Goal: Contribute content

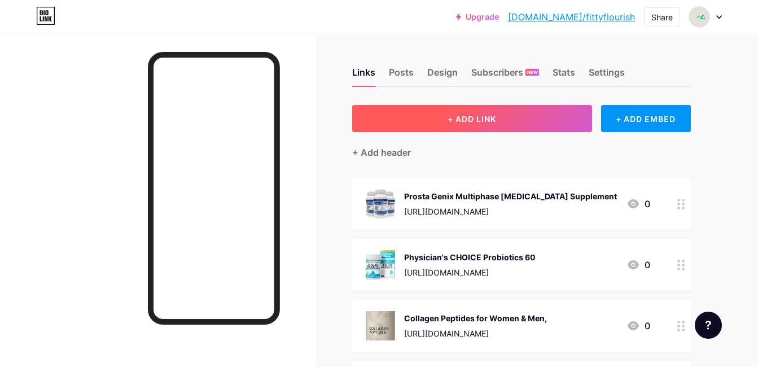
click at [488, 120] on span "+ ADD LINK" at bounding box center [472, 119] width 49 height 10
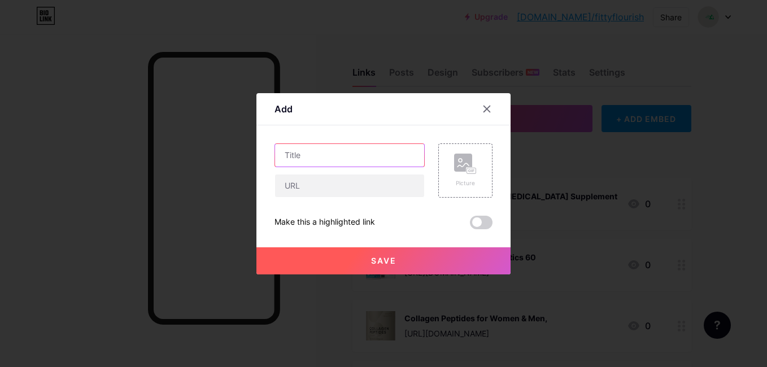
click at [390, 146] on input "text" at bounding box center [349, 155] width 149 height 23
paste input "Metagenics"
type input "Metagenics"
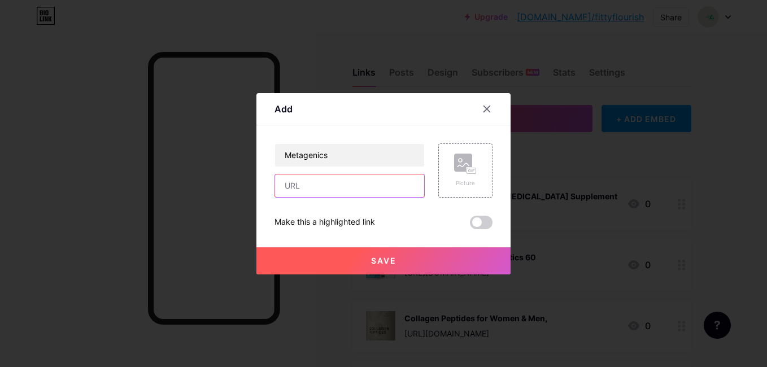
click at [377, 183] on input "text" at bounding box center [349, 185] width 149 height 23
paste input "[URL][DOMAIN_NAME]"
type input "[URL][DOMAIN_NAME]"
click at [454, 160] on rect at bounding box center [463, 163] width 18 height 18
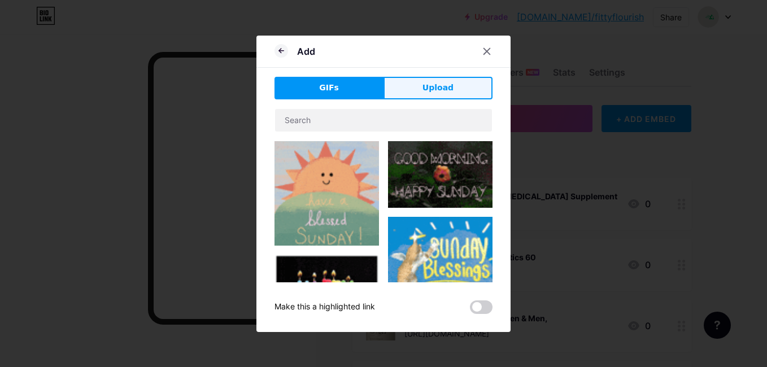
click at [438, 84] on span "Upload" at bounding box center [437, 88] width 31 height 12
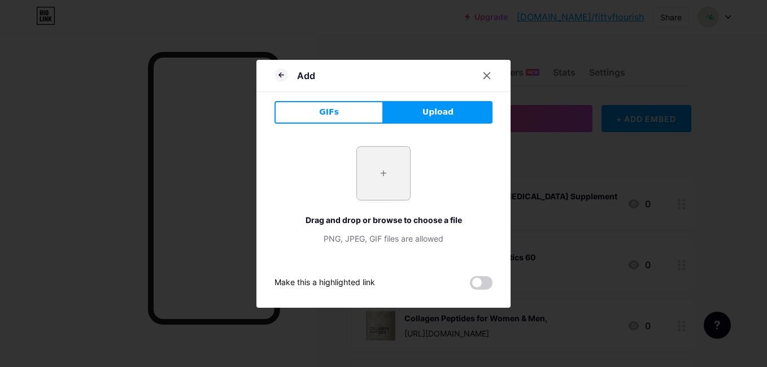
click at [384, 175] on input "file" at bounding box center [383, 173] width 53 height 53
type input "C:\fakepath\Metagenics.jpg"
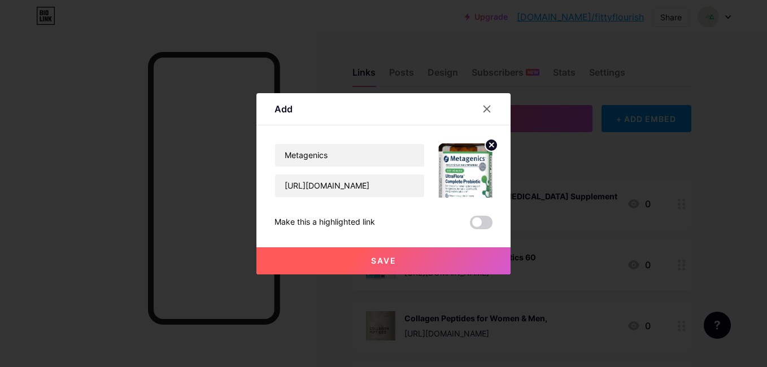
click at [353, 260] on button "Save" at bounding box center [383, 260] width 254 height 27
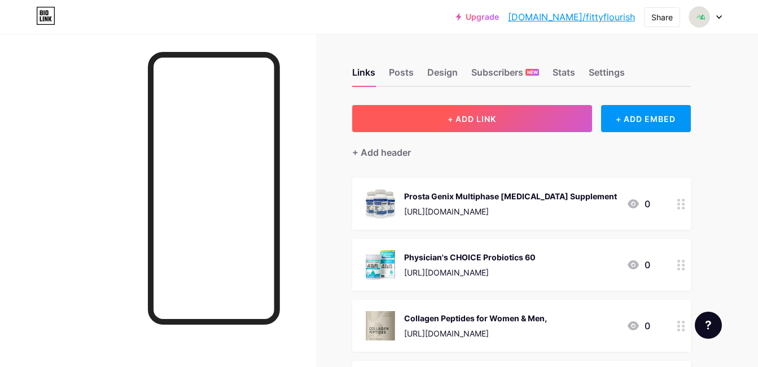
click at [452, 119] on span "+ ADD LINK" at bounding box center [472, 119] width 49 height 10
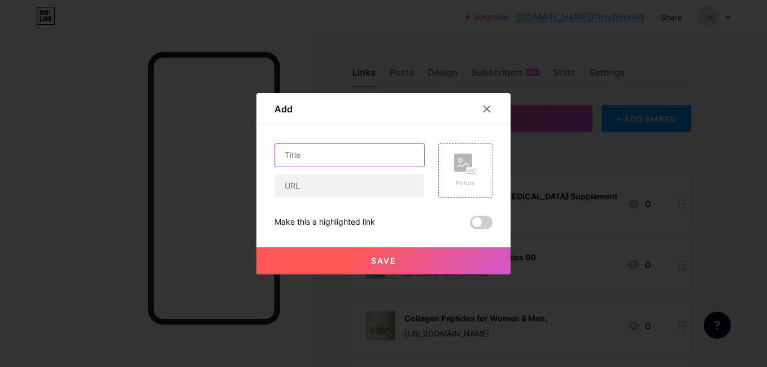
click at [414, 150] on input "text" at bounding box center [349, 155] width 149 height 23
click at [483, 106] on icon at bounding box center [486, 108] width 9 height 9
